Goal: Transaction & Acquisition: Purchase product/service

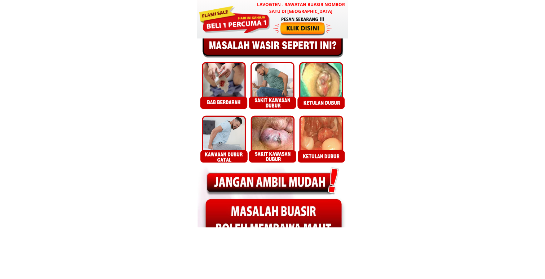
scroll to position [237, 0]
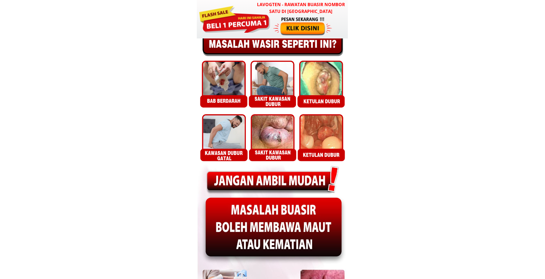
drag, startPoint x: 306, startPoint y: 180, endPoint x: 274, endPoint y: 176, distance: 32.7
drag, startPoint x: 289, startPoint y: 176, endPoint x: 222, endPoint y: 154, distance: 71.0
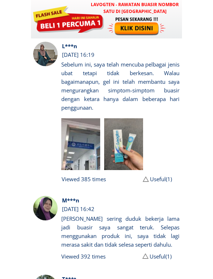
scroll to position [4693, 0]
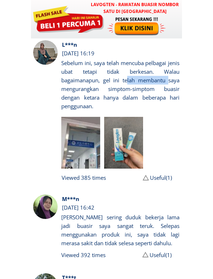
drag, startPoint x: 167, startPoint y: 81, endPoint x: 125, endPoint y: 77, distance: 42.3
click at [125, 77] on h3 "Sebelum ini, saya telah mencuba pelbagai jenis ubat tetapi tidak berkesan. Wala…" at bounding box center [120, 85] width 118 height 52
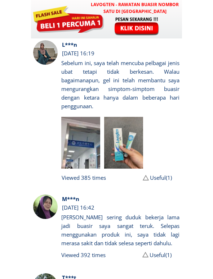
click at [111, 84] on h3 "Sebelum ini, saya telah mencuba pelbagai jenis ubat tetapi tidak berkesan. Wala…" at bounding box center [120, 85] width 118 height 52
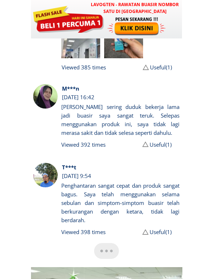
scroll to position [4806, 0]
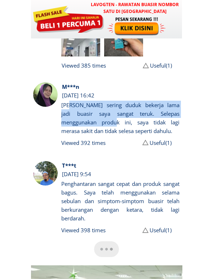
drag, startPoint x: 99, startPoint y: 122, endPoint x: 69, endPoint y: 100, distance: 37.4
click at [69, 101] on h3 "[PERSON_NAME] sering duduk bekerja lama jadi buasir saya sangat teruk. Selepas …" at bounding box center [120, 118] width 118 height 35
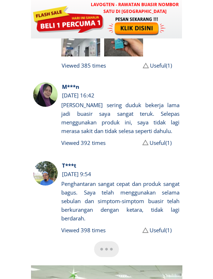
click at [106, 133] on h3 "[PERSON_NAME] sering duduk bekerja lama jadi buasir saya sangat teruk. Selepas …" at bounding box center [120, 118] width 118 height 35
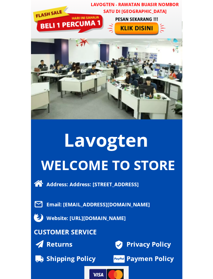
scroll to position [5065, 0]
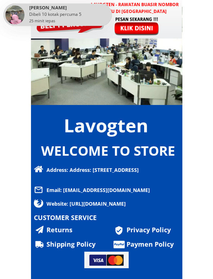
click at [58, 232] on h3 "Returns" at bounding box center [67, 230] width 43 height 10
click at [107, 258] on div at bounding box center [115, 260] width 17 height 11
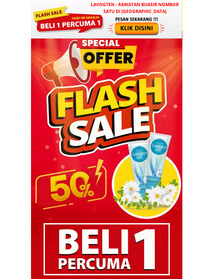
scroll to position [1894, 0]
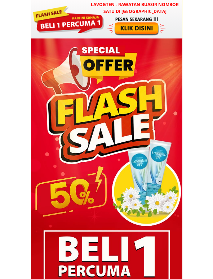
drag, startPoint x: 134, startPoint y: 129, endPoint x: 86, endPoint y: 120, distance: 49.0
click at [86, 120] on div at bounding box center [106, 220] width 151 height 364
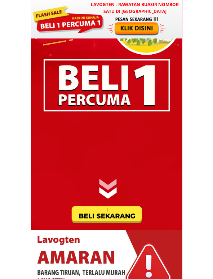
scroll to position [2068, 0]
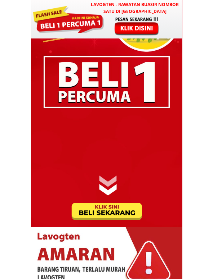
click at [105, 212] on div at bounding box center [107, 211] width 72 height 19
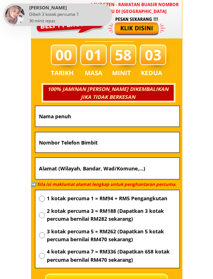
scroll to position [2539, 0]
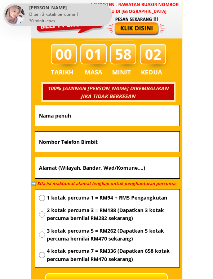
click at [97, 143] on input "text" at bounding box center [107, 142] width 140 height 20
click at [49, 163] on input "text" at bounding box center [107, 168] width 140 height 22
click at [15, 207] on body "LAVOGTEN - Rawatan Buasir Nombor Satu di [GEOGRAPHIC_DATA] Selepas menggunakan …" at bounding box center [106, 133] width 213 height 5344
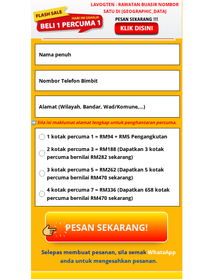
scroll to position [2604, 0]
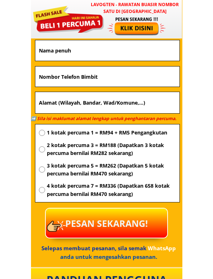
click at [135, 225] on p "PESAN SEKARANG!" at bounding box center [106, 223] width 121 height 29
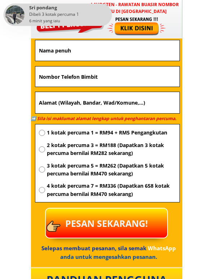
click at [161, 250] on span "WhatsApp" at bounding box center [162, 248] width 28 height 7
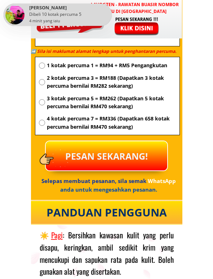
scroll to position [2672, 0]
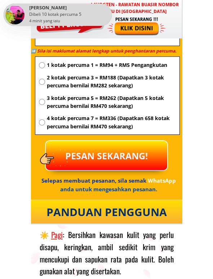
click at [130, 208] on div "PANDUAN PENGGUNA" at bounding box center [107, 212] width 140 height 17
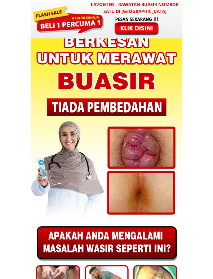
scroll to position [31, 0]
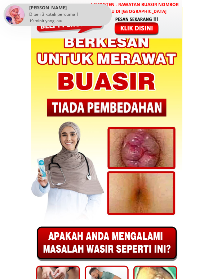
drag, startPoint x: 133, startPoint y: 179, endPoint x: 126, endPoint y: 157, distance: 23.0
click at [126, 157] on div at bounding box center [106, 116] width 151 height 218
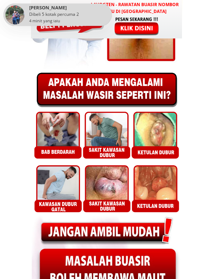
scroll to position [190, 0]
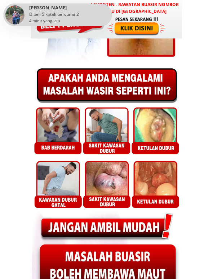
drag, startPoint x: 148, startPoint y: 135, endPoint x: 193, endPoint y: 152, distance: 48.0
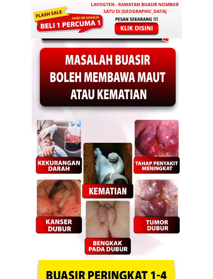
scroll to position [385, 0]
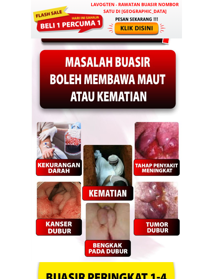
drag, startPoint x: 76, startPoint y: 152, endPoint x: 87, endPoint y: 153, distance: 10.6
click at [87, 154] on div at bounding box center [106, 140] width 151 height 246
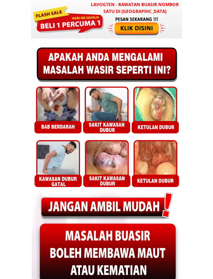
scroll to position [211, 0]
